Goal: Go to known website: Go to known website

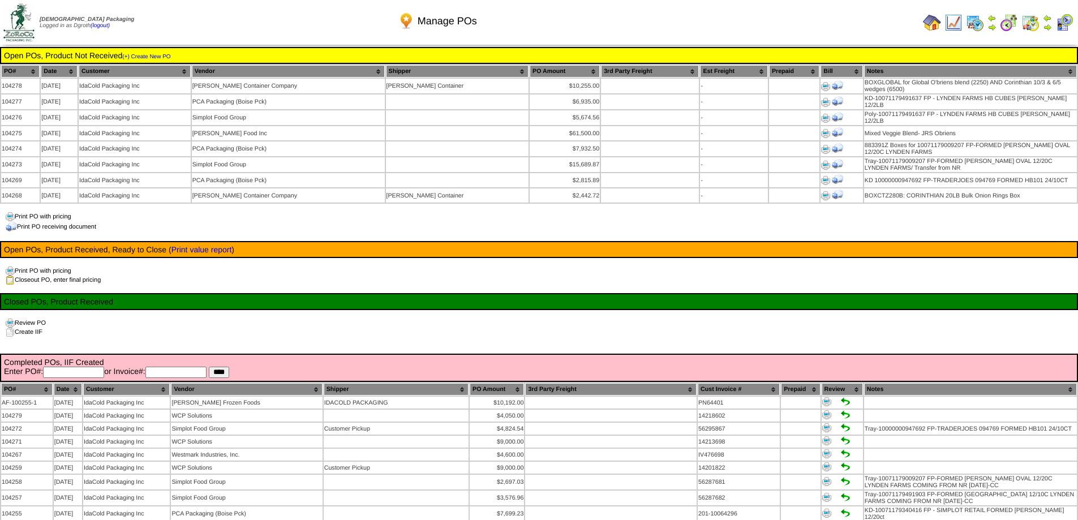
click at [931, 21] on img at bounding box center [932, 23] width 18 height 18
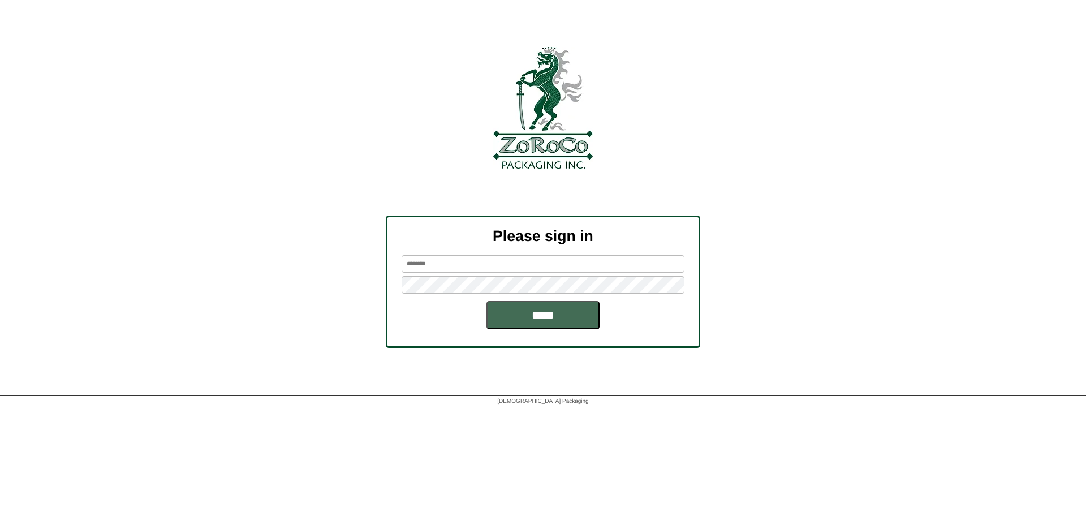
type input "******"
click at [498, 318] on input "*****" at bounding box center [543, 315] width 113 height 28
